Goal: Information Seeking & Learning: Learn about a topic

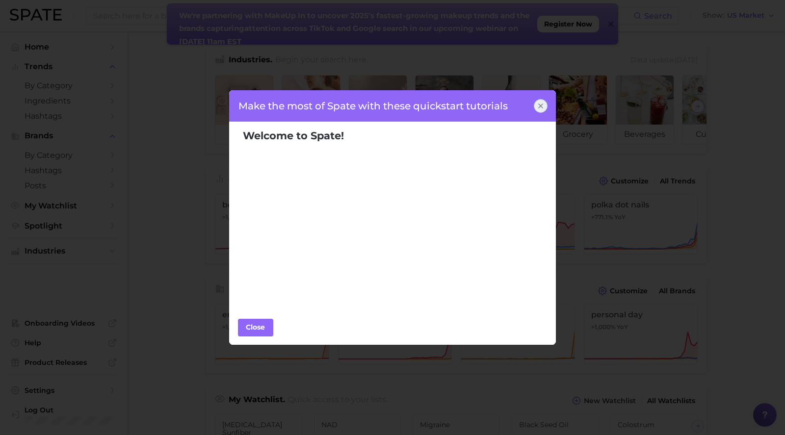
click at [539, 108] on icon at bounding box center [541, 106] width 4 height 4
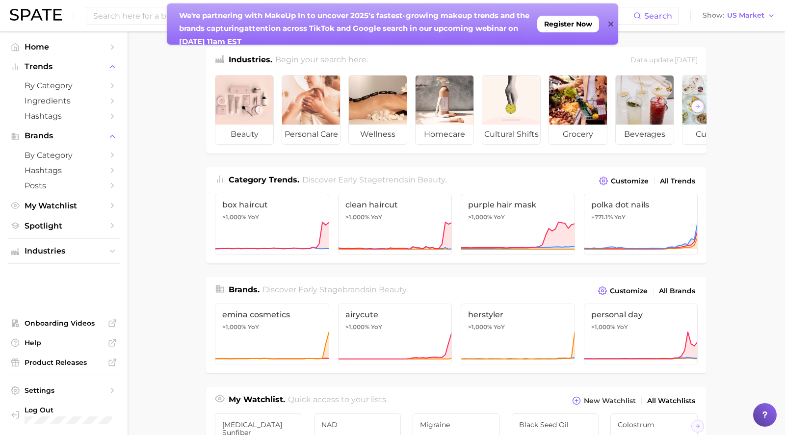
click at [612, 26] on icon at bounding box center [610, 24] width 5 height 5
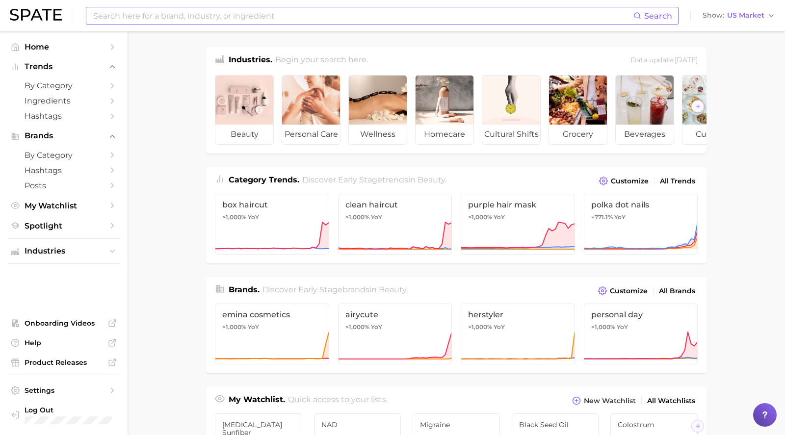
click at [111, 14] on input at bounding box center [362, 15] width 541 height 17
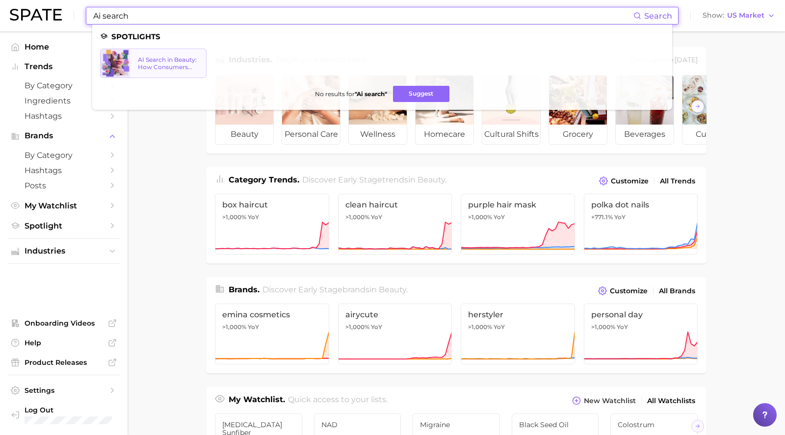
click at [155, 57] on div "AI Search in Beauty: How Consumers Are Using ChatGPT vs. Google Search" at bounding box center [168, 63] width 60 height 15
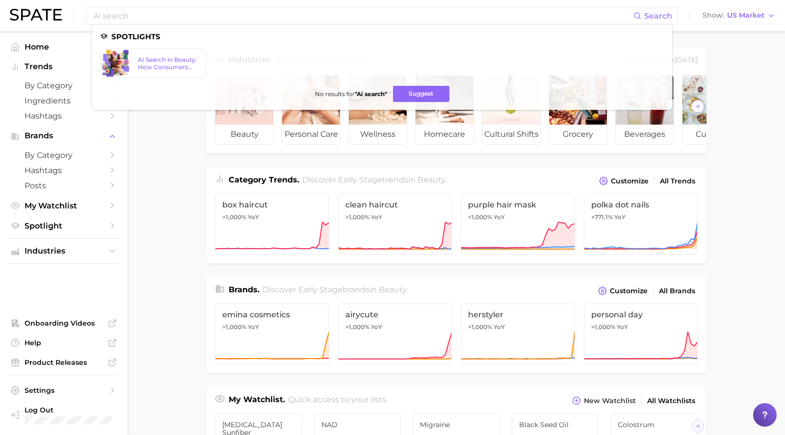
click at [167, 183] on main "Industries. Begin your search here. Data update: [DATE] beauty personal care we…" at bounding box center [457, 414] width 658 height 766
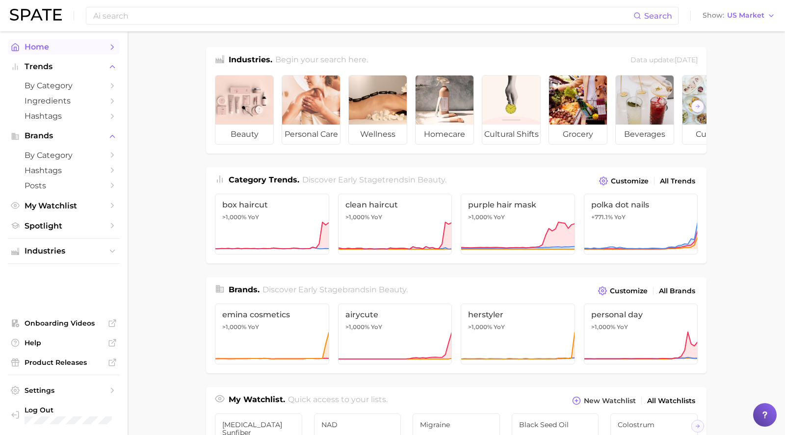
click at [43, 46] on span "Home" at bounding box center [64, 46] width 79 height 9
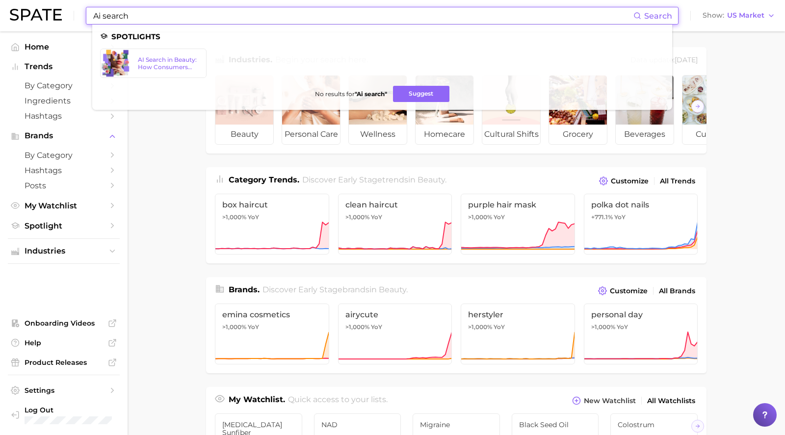
click at [193, 15] on input "Ai search" at bounding box center [362, 15] width 541 height 17
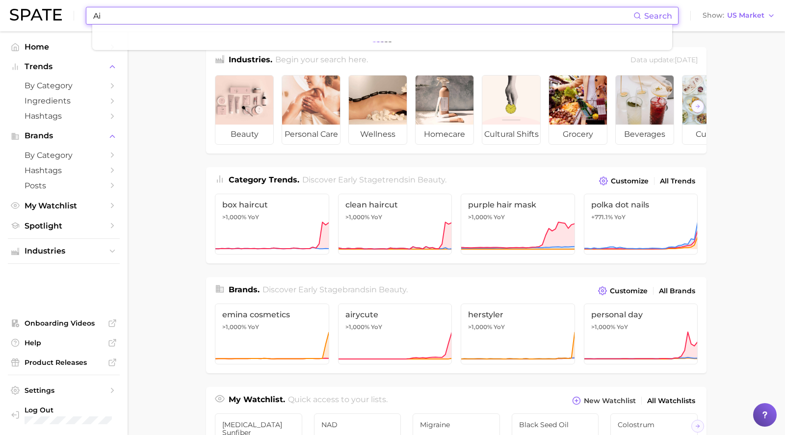
type input "A"
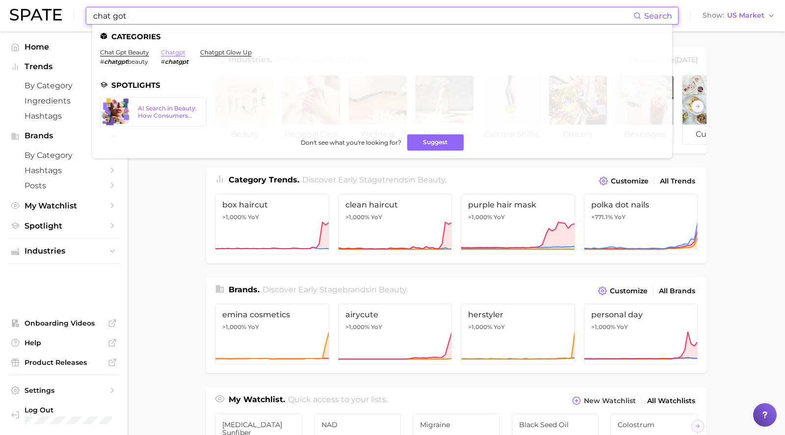
click at [159, 54] on main "Industries. Begin your search here. Data update: [DATE] beauty personal care we…" at bounding box center [457, 414] width 658 height 766
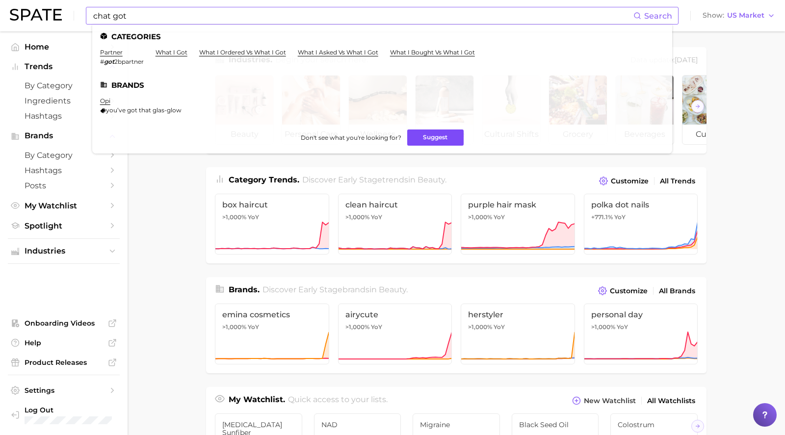
click at [427, 138] on button "Suggest" at bounding box center [435, 138] width 56 height 16
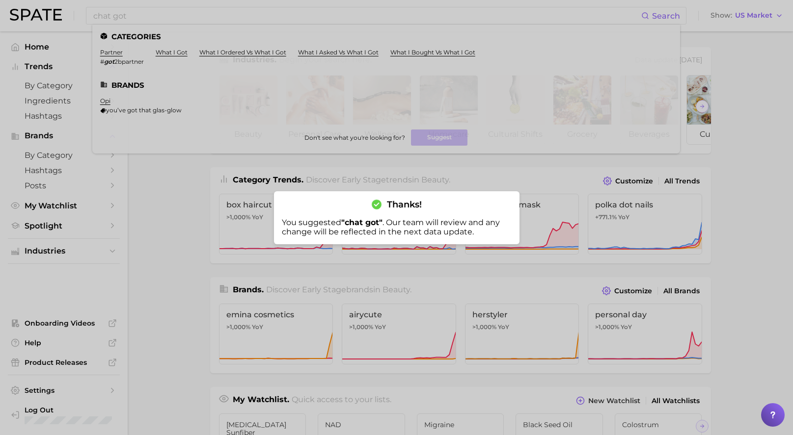
click at [135, 14] on div at bounding box center [396, 217] width 793 height 435
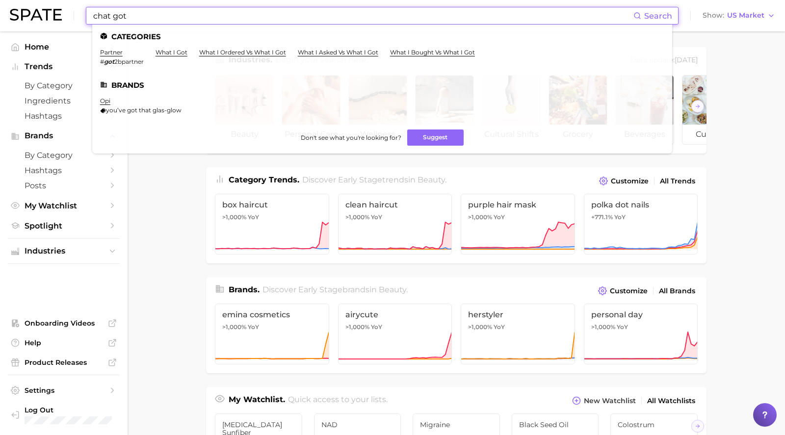
click at [120, 17] on input "chat got" at bounding box center [362, 15] width 541 height 17
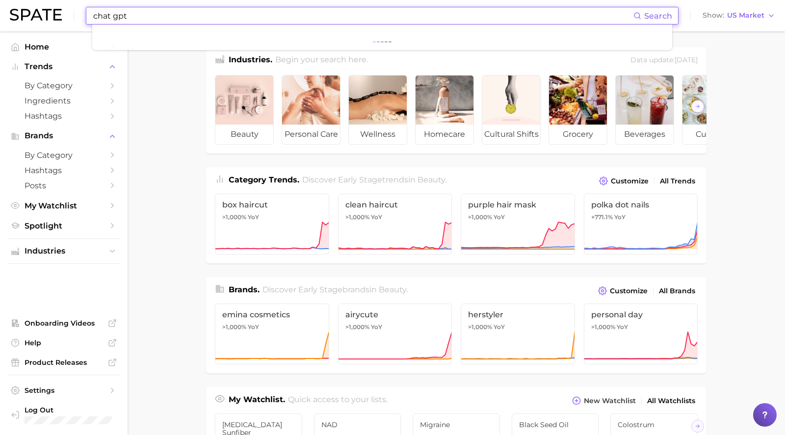
type input "chat gpt"
click at [200, 128] on main "Industries. Begin your search here. Data update: [DATE] beauty personal care we…" at bounding box center [457, 414] width 658 height 766
click at [164, 22] on input "chat gpt" at bounding box center [362, 15] width 541 height 17
click at [69, 325] on span "Onboarding Videos" at bounding box center [64, 323] width 79 height 9
